Goal: Understand process/instructions: Learn how to perform a task or action

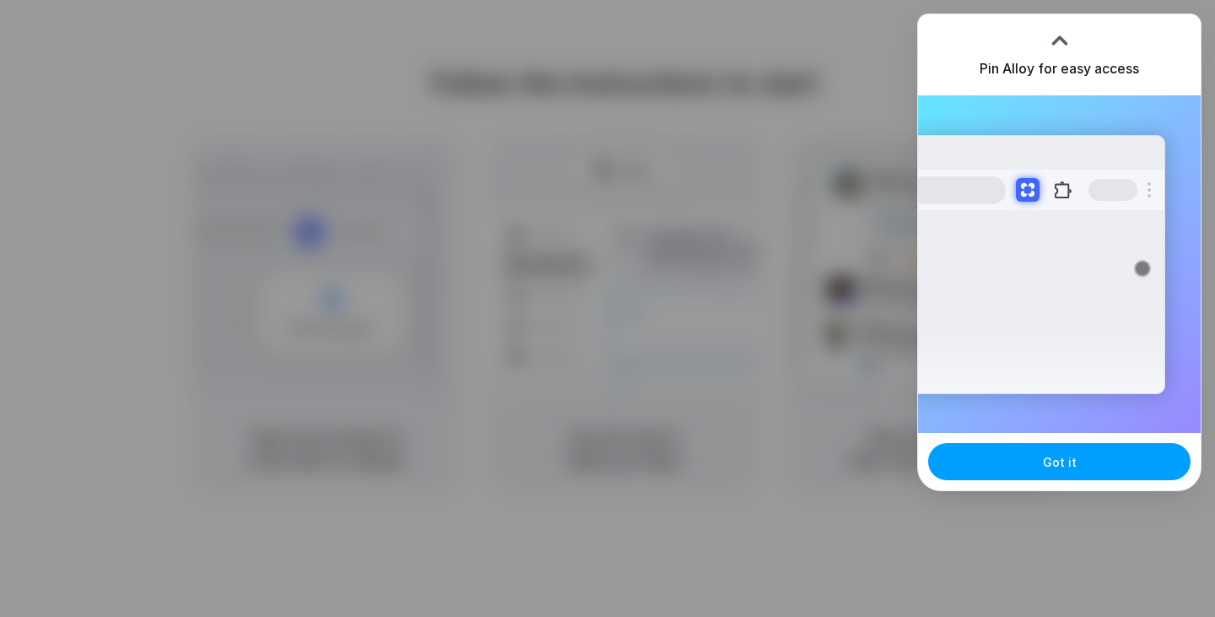
click at [1081, 461] on button "Got it" at bounding box center [1059, 461] width 262 height 37
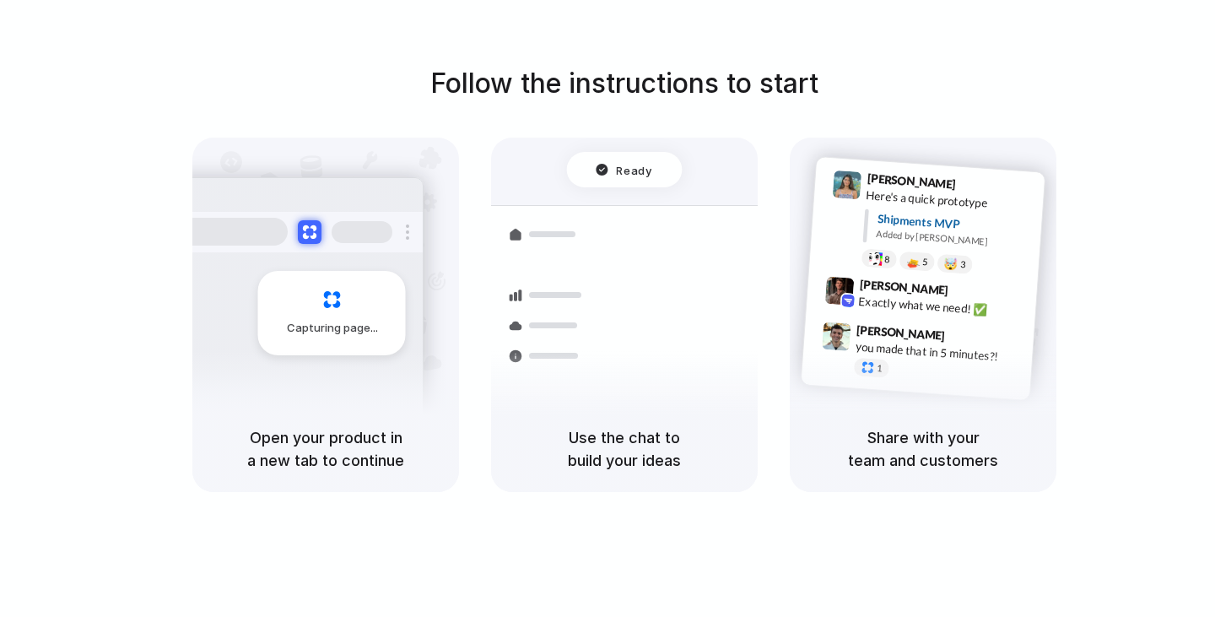
click at [358, 320] on span "Capturing page" at bounding box center [334, 328] width 94 height 17
click at [606, 343] on div "Container from [GEOGRAPHIC_DATA] 40ft • ETA [DATE] • In transit Express deliver…" at bounding box center [685, 324] width 179 height 236
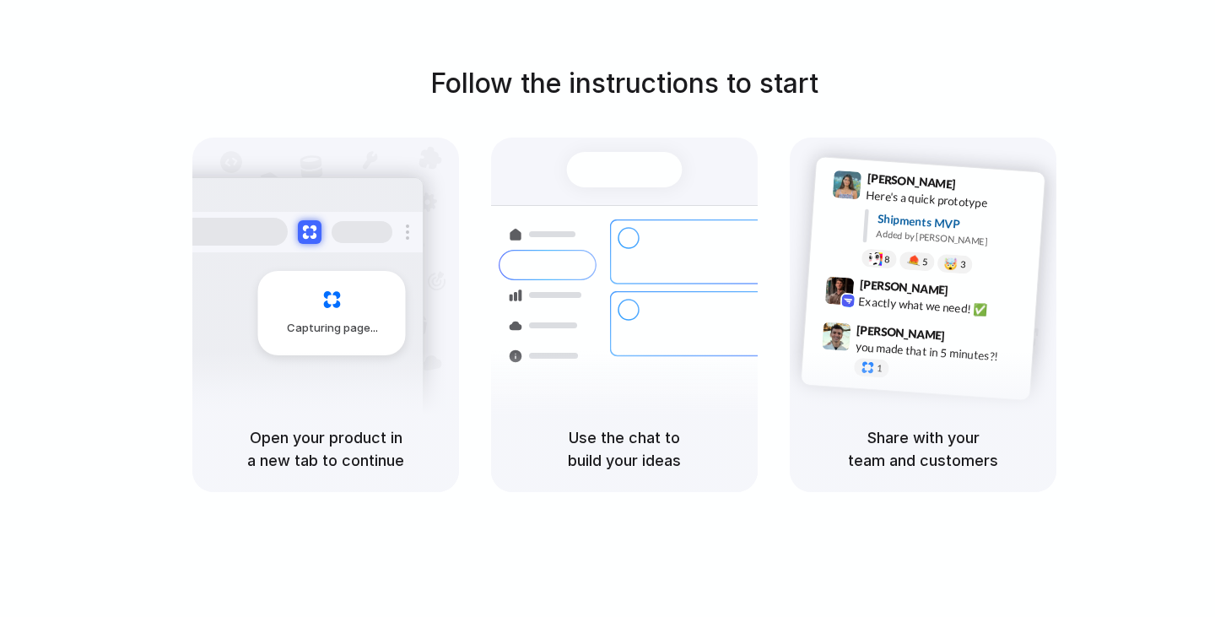
click at [683, 543] on div "Follow the instructions to start Capturing page Open your product in a new tab …" at bounding box center [624, 325] width 1249 height 650
